Goal: Download file/media

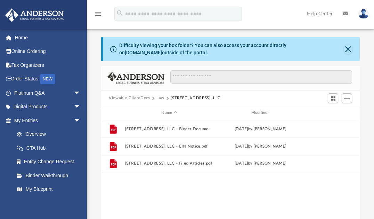
scroll to position [154, 254]
click at [150, 128] on button "[STREET_ADDRESS], LLC - Binder Documents.pdf" at bounding box center [169, 128] width 88 height 5
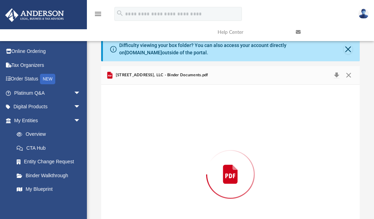
scroll to position [45, 0]
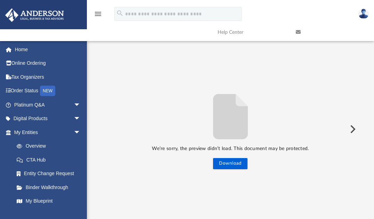
click at [355, 130] on button "Preview" at bounding box center [352, 128] width 15 height 19
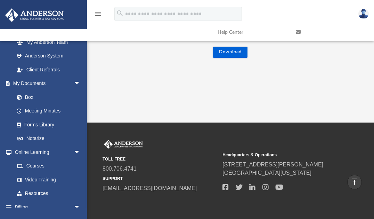
scroll to position [194, 0]
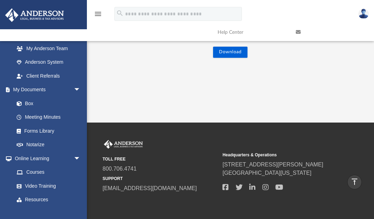
click at [29, 103] on link "Box" at bounding box center [47, 103] width 74 height 14
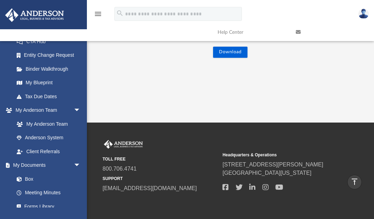
scroll to position [110, 0]
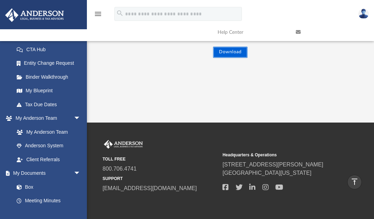
click at [236, 48] on button "Download" at bounding box center [230, 52] width 34 height 11
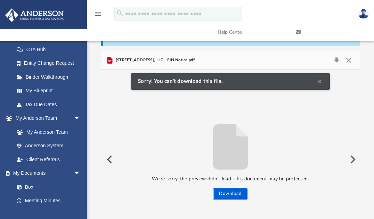
scroll to position [0, 0]
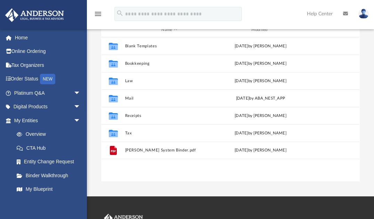
scroll to position [154, 254]
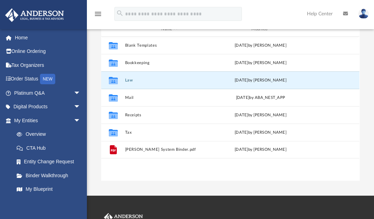
click at [127, 80] on button "Law" at bounding box center [169, 80] width 88 height 5
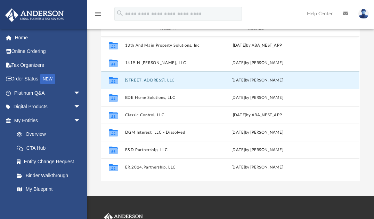
click at [155, 79] on button "[STREET_ADDRESS], LLC" at bounding box center [168, 80] width 86 height 5
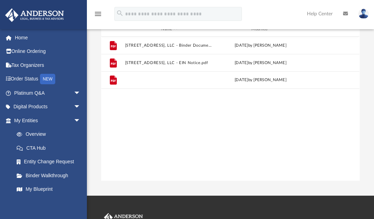
click at [159, 78] on button "6019 Chestnut Ave, LLC - Filed Articles.pdf" at bounding box center [169, 80] width 88 height 5
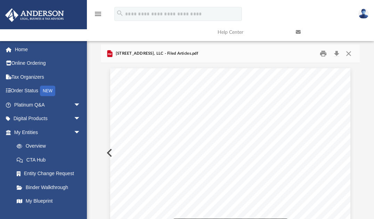
scroll to position [0, 0]
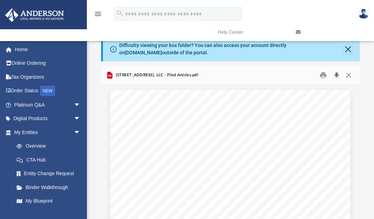
click at [338, 75] on button "Download" at bounding box center [337, 75] width 13 height 11
click at [374, 107] on div "Difficulty viewing your box folder? You can also access your account directly o…" at bounding box center [230, 150] width 287 height 227
click at [280, 72] on div "6019 Chestnut Ave, LLC - Filed Articles.pdf" at bounding box center [230, 75] width 259 height 18
click at [350, 74] on button "Close" at bounding box center [349, 75] width 13 height 11
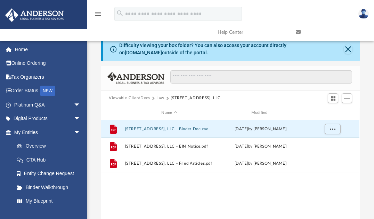
click at [184, 127] on button "6019 Chestnut Ave, LLC - Binder Documents.pdf" at bounding box center [169, 128] width 88 height 5
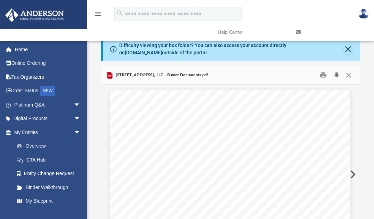
click at [338, 75] on button "Download" at bounding box center [337, 75] width 13 height 11
click at [366, 148] on div "Difficulty viewing your box folder? You can also access your account directly o…" at bounding box center [230, 150] width 287 height 227
click at [351, 175] on div "Scroll to top vertical_align_top" at bounding box center [355, 182] width 15 height 15
click at [353, 175] on div "Scroll to top vertical_align_top" at bounding box center [355, 182] width 15 height 15
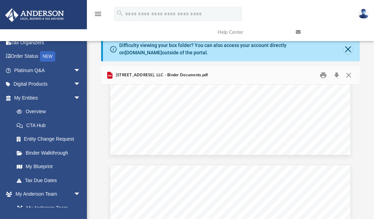
scroll to position [28, 0]
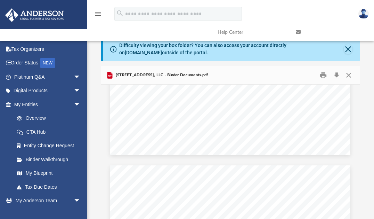
click at [35, 105] on link "My Entities arrow_drop_down" at bounding box center [48, 104] width 86 height 14
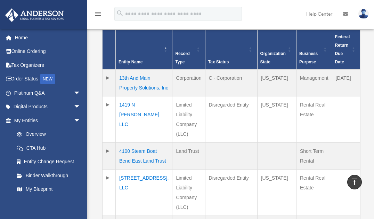
scroll to position [195, 0]
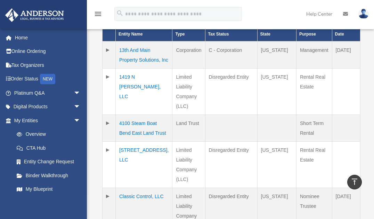
click at [125, 78] on td "1419 N [PERSON_NAME], LLC" at bounding box center [144, 92] width 57 height 46
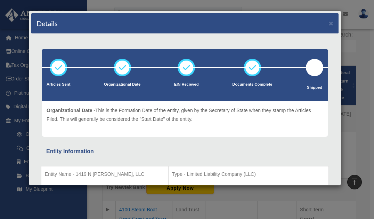
scroll to position [111, 0]
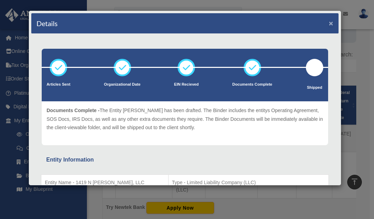
click at [329, 21] on button "×" at bounding box center [331, 22] width 5 height 7
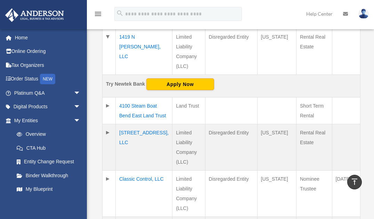
scroll to position [251, 0]
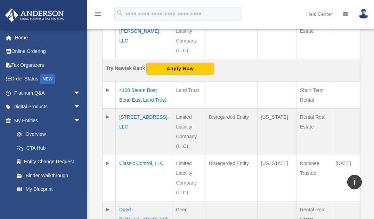
click at [132, 129] on td "[STREET_ADDRESS], LLC" at bounding box center [144, 132] width 57 height 46
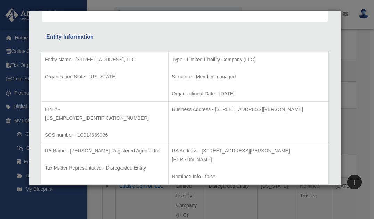
scroll to position [0, 0]
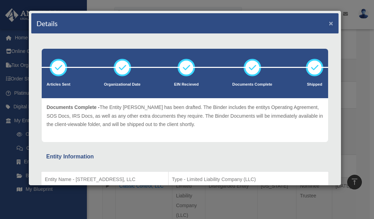
click at [329, 22] on button "×" at bounding box center [331, 22] width 5 height 7
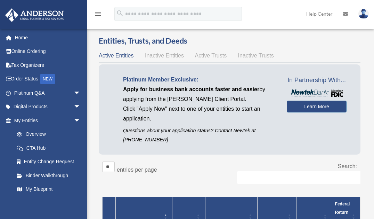
click at [365, 12] on img at bounding box center [364, 14] width 10 height 10
click at [233, 59] on link "Logout" at bounding box center [251, 61] width 70 height 14
